Goal: Task Accomplishment & Management: Manage account settings

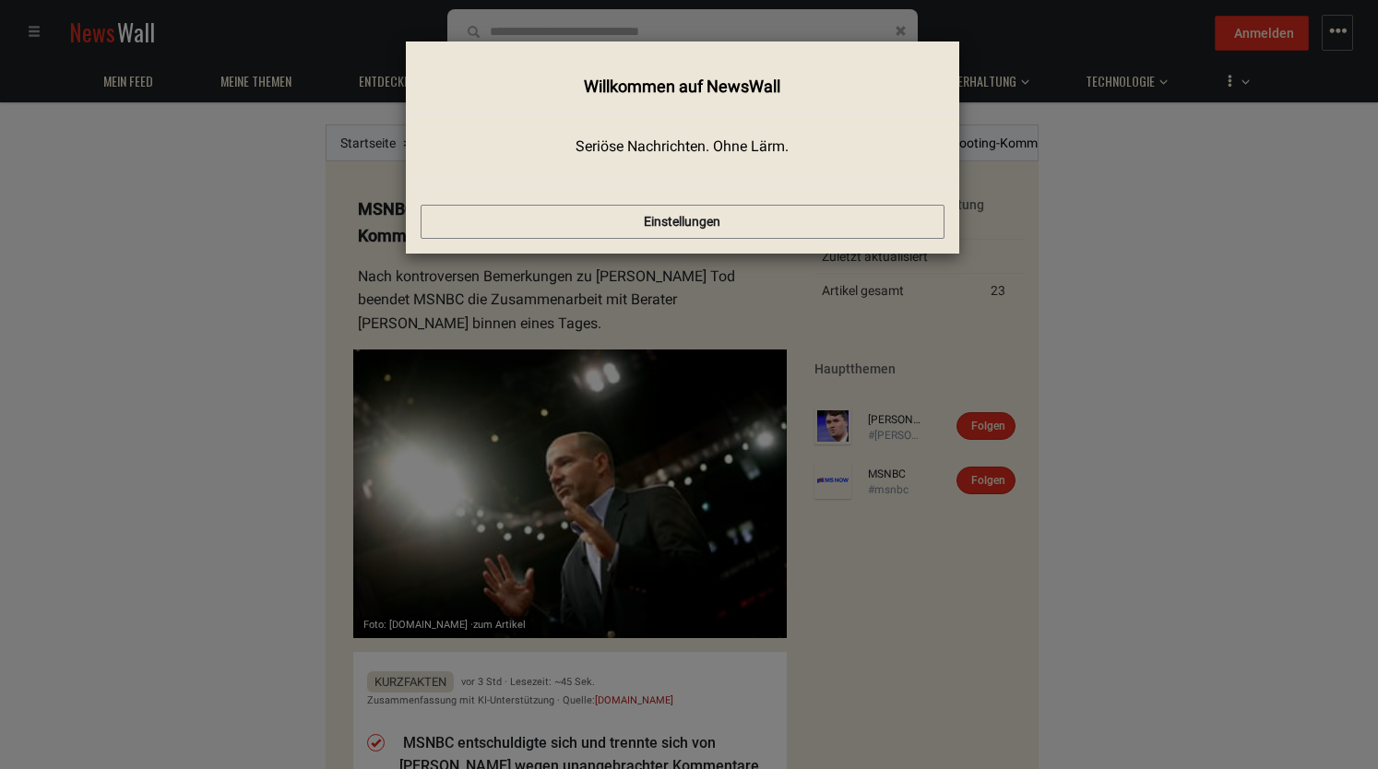
drag, startPoint x: 1369, startPoint y: 69, endPoint x: 1323, endPoint y: 148, distance: 91.0
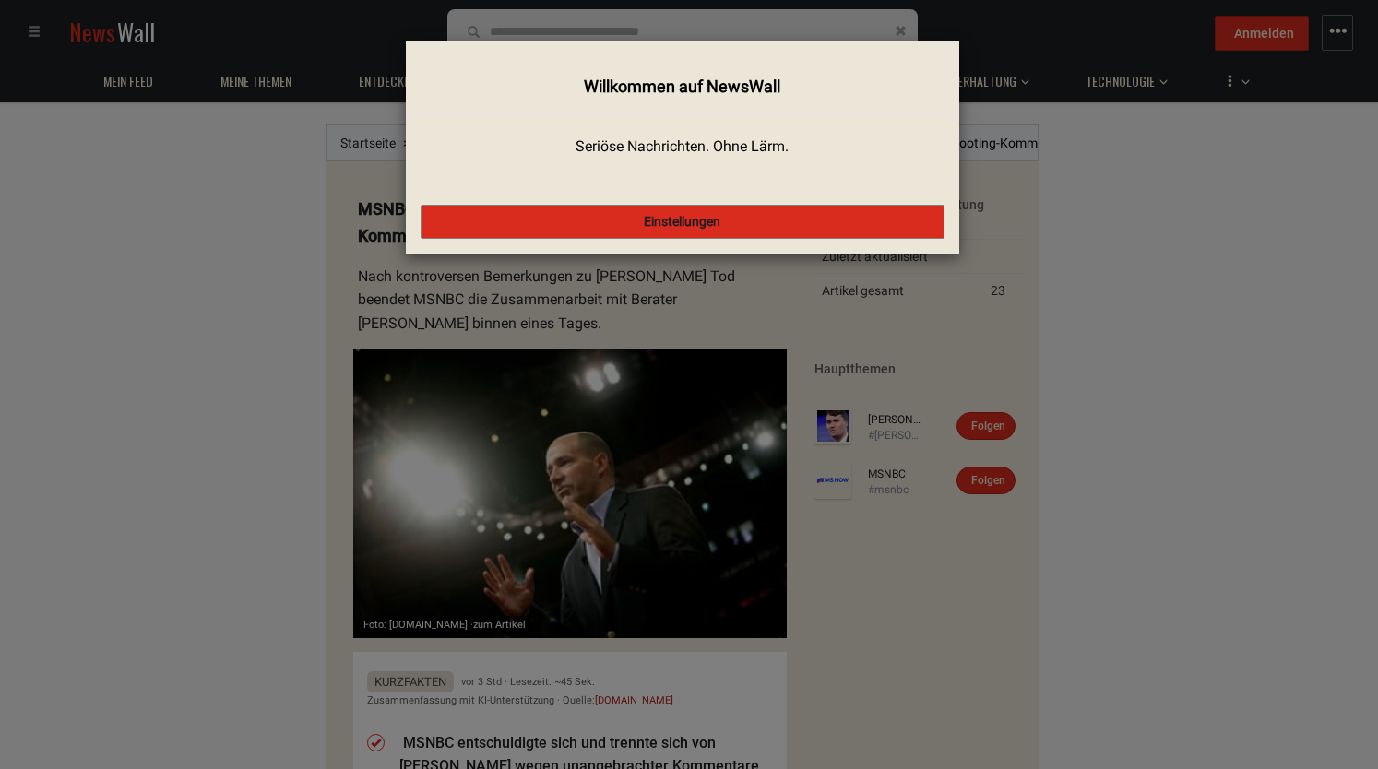
click at [684, 231] on button "Einstellungen" at bounding box center [683, 222] width 524 height 35
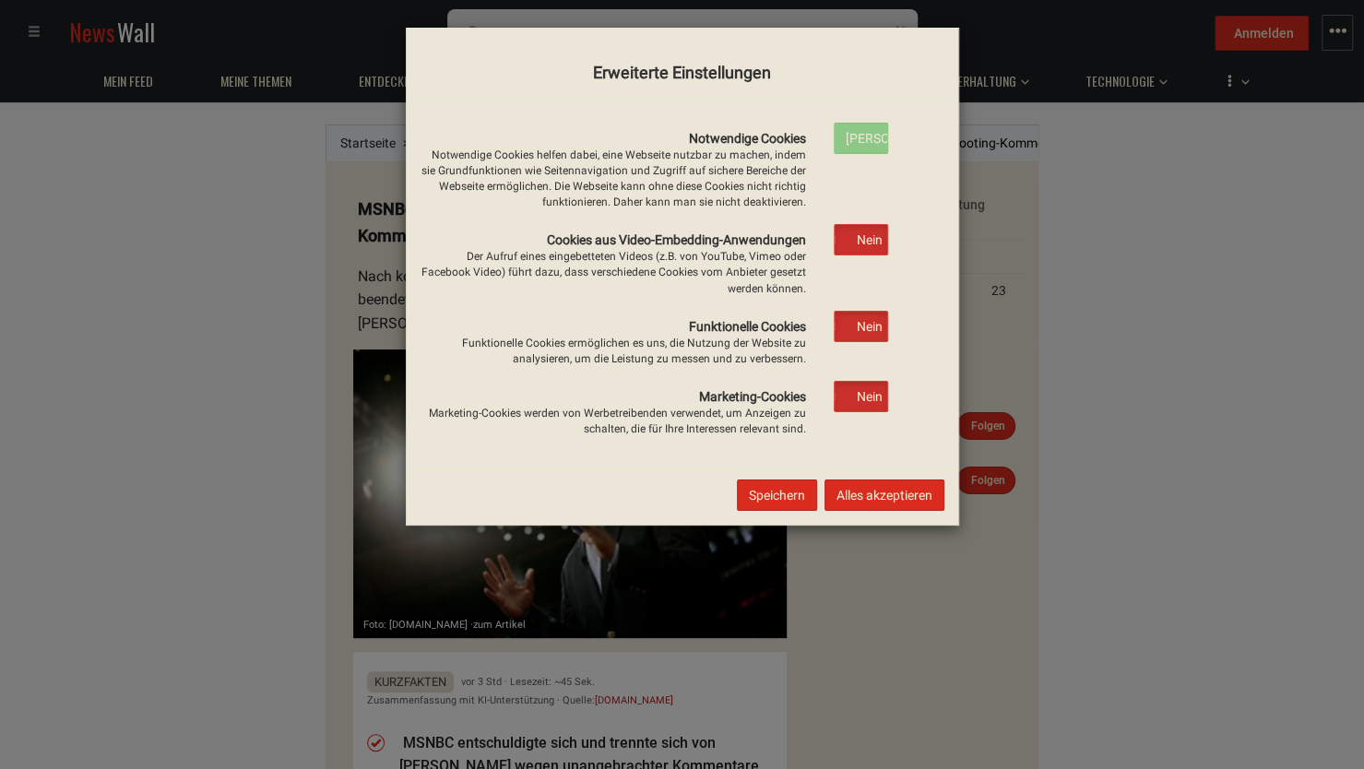
click at [771, 492] on button "Speichern" at bounding box center [777, 495] width 80 height 31
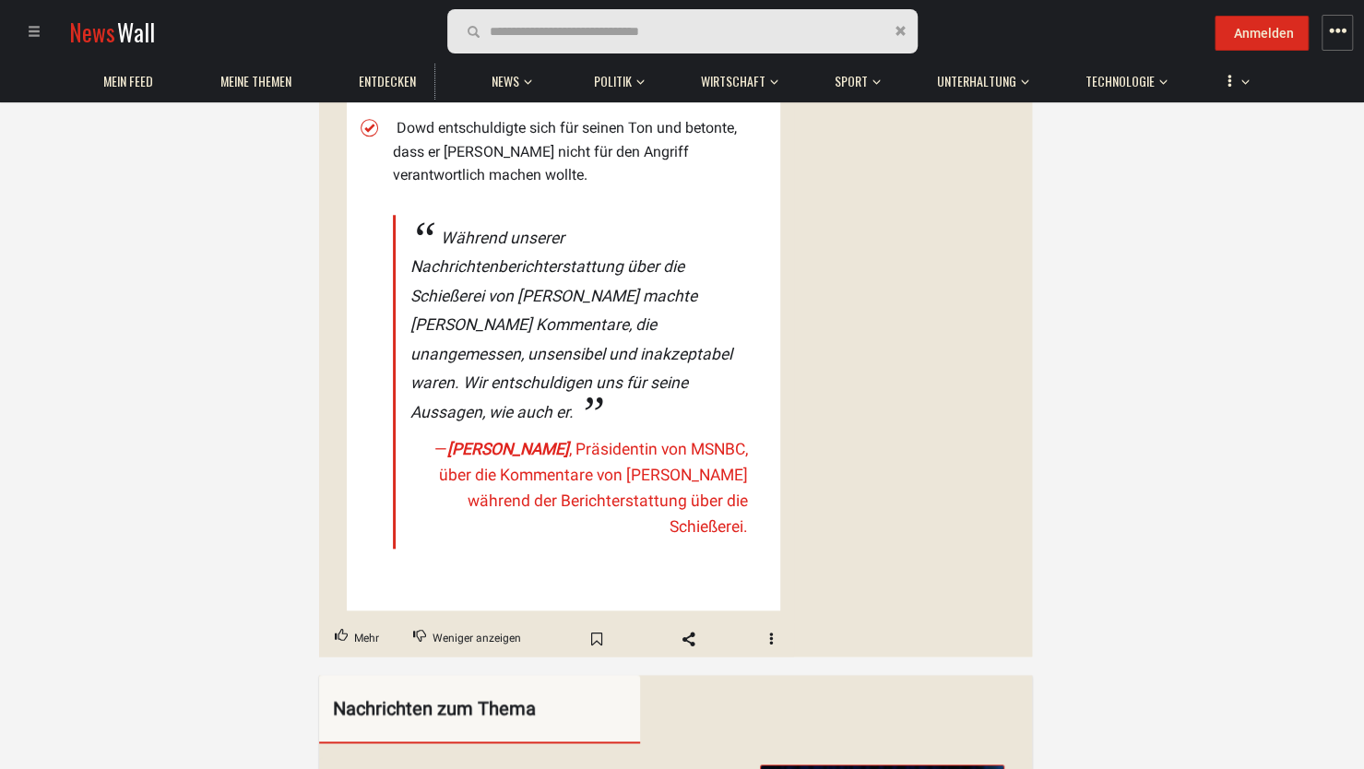
scroll to position [899, 0]
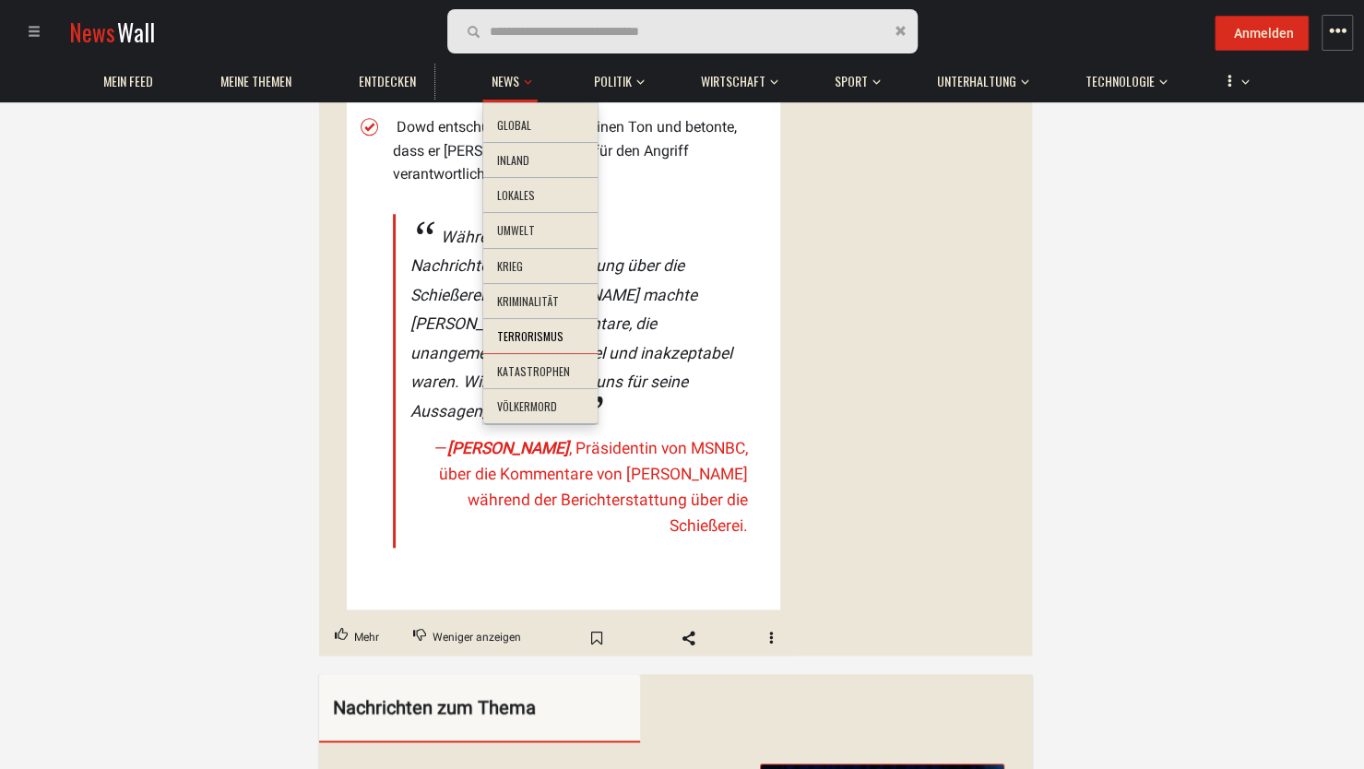
click at [546, 333] on li "Terrorismus" at bounding box center [540, 337] width 114 height 36
